Goal: Check status

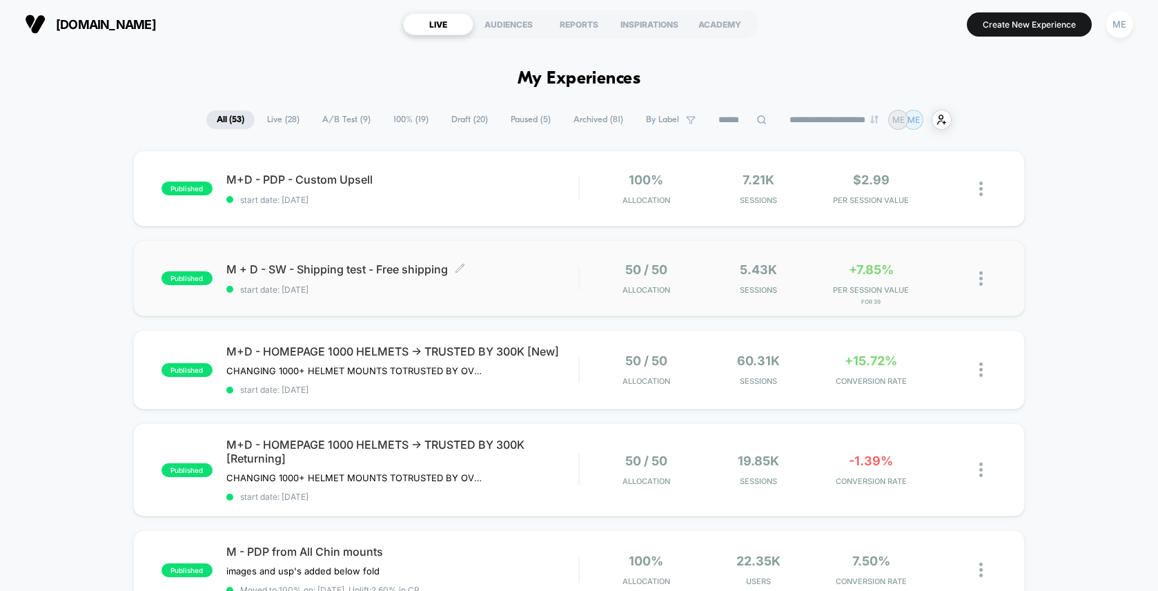
click at [539, 273] on span "M + D - SW - Shipping test - Free shipping Click to edit experience details" at bounding box center [402, 269] width 352 height 14
